Goal: Information Seeking & Learning: Learn about a topic

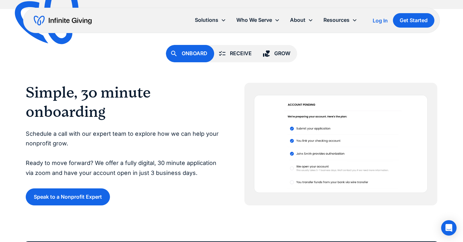
scroll to position [1400, 0]
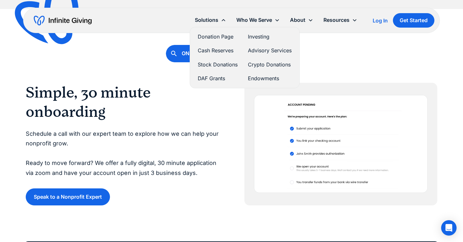
click at [224, 34] on link "Donation Page" at bounding box center [218, 36] width 40 height 9
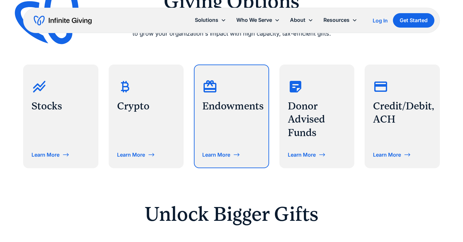
scroll to position [289, 0]
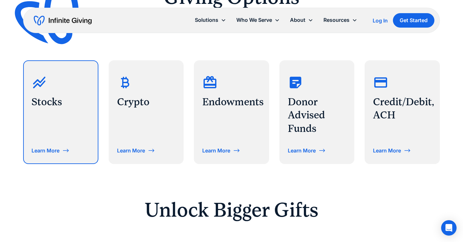
click at [79, 150] on div "Learn More" at bounding box center [60, 150] width 58 height 10
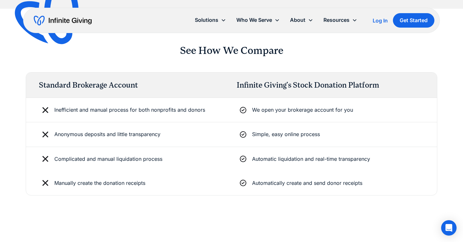
scroll to position [1049, 0]
